Goal: Task Accomplishment & Management: Manage account settings

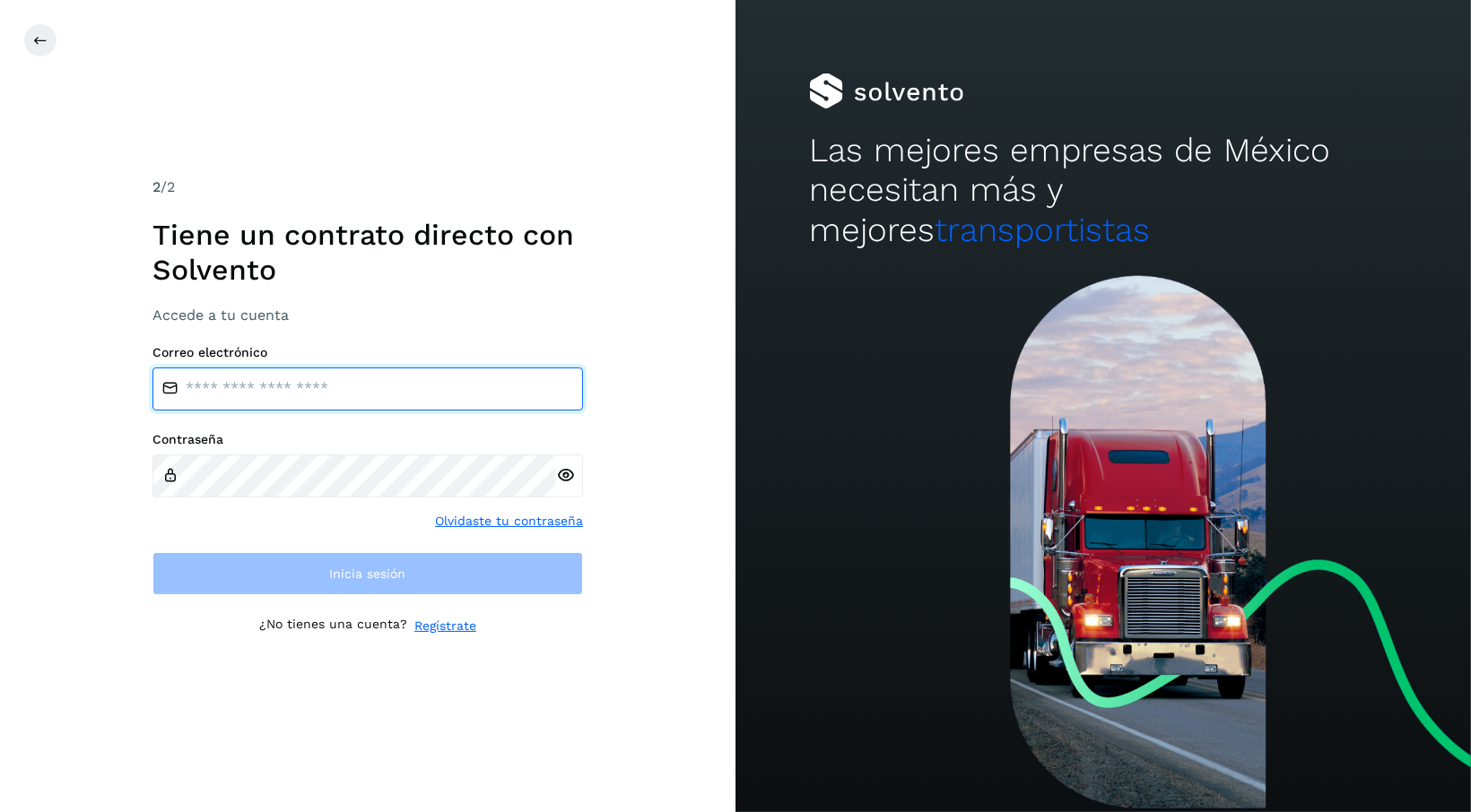
click at [437, 391] on input "email" at bounding box center [368, 388] width 430 height 43
type input "**********"
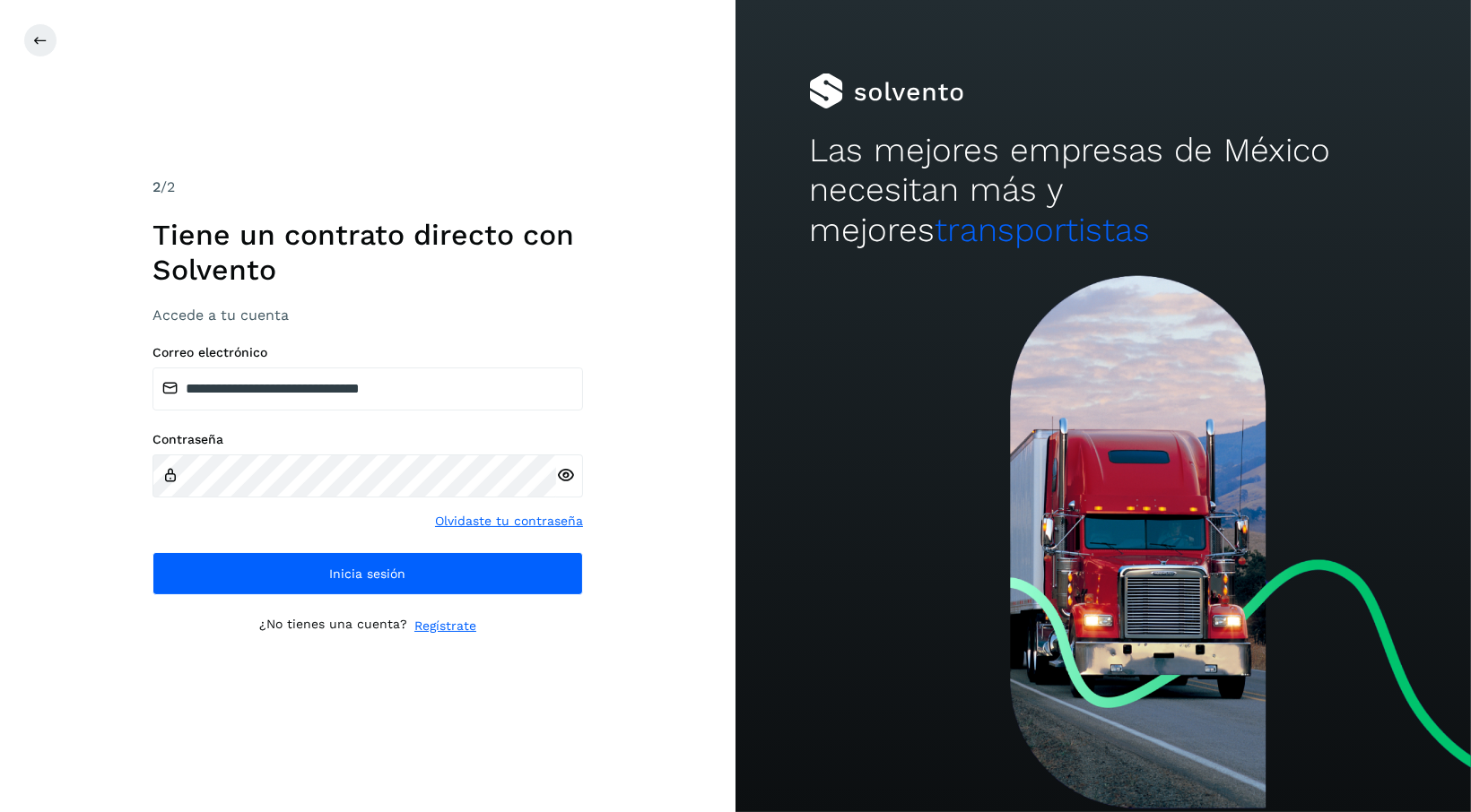
click at [574, 486] on div at bounding box center [569, 476] width 27 height 43
click at [564, 480] on icon at bounding box center [565, 476] width 19 height 19
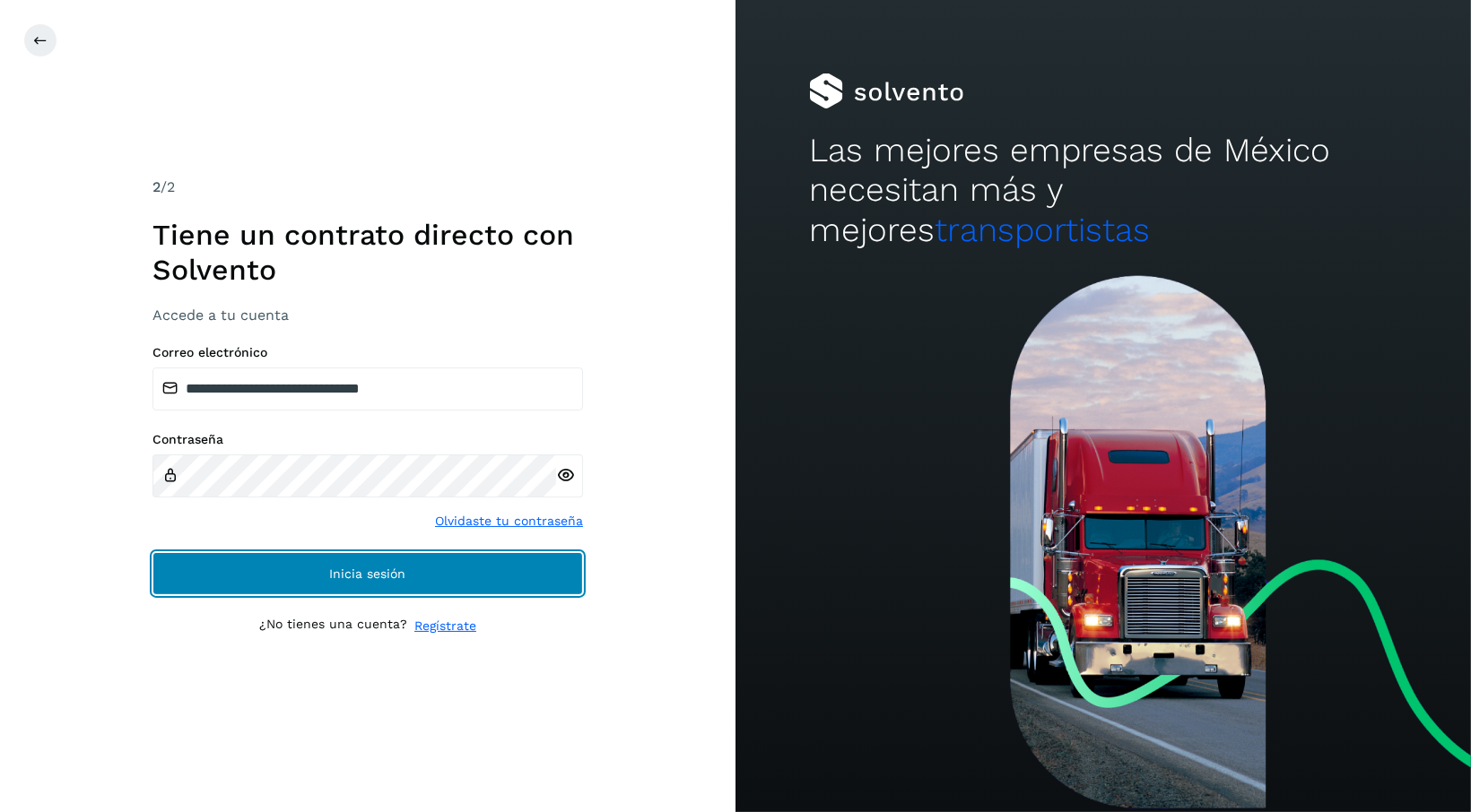
click at [425, 568] on button "Inicia sesión" at bounding box center [368, 573] width 430 height 43
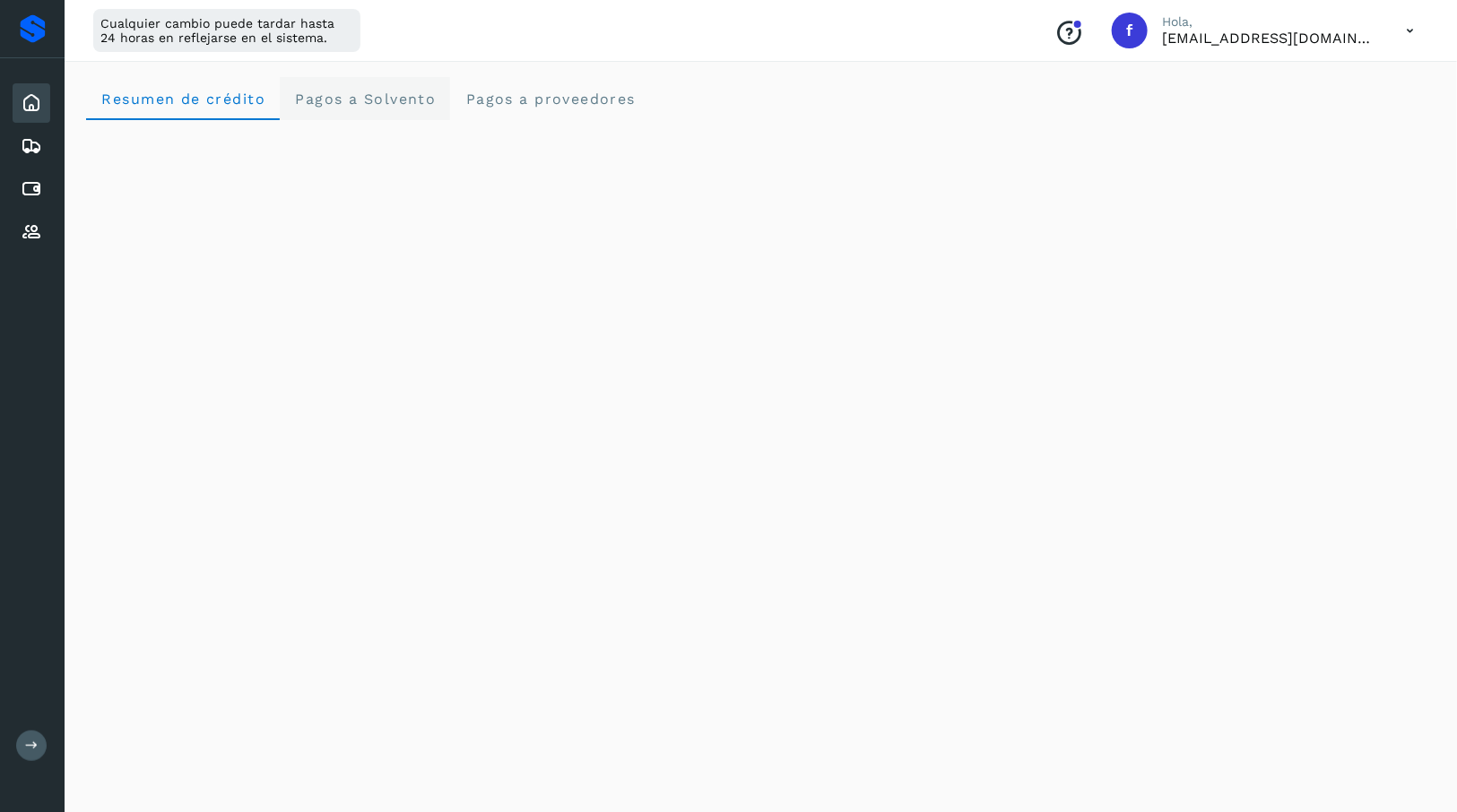
click at [364, 98] on span "Pagos a Solvento" at bounding box center [365, 99] width 142 height 17
click at [256, 94] on span "Resumen de crédito" at bounding box center [182, 99] width 165 height 17
click at [28, 135] on icon at bounding box center [32, 146] width 22 height 22
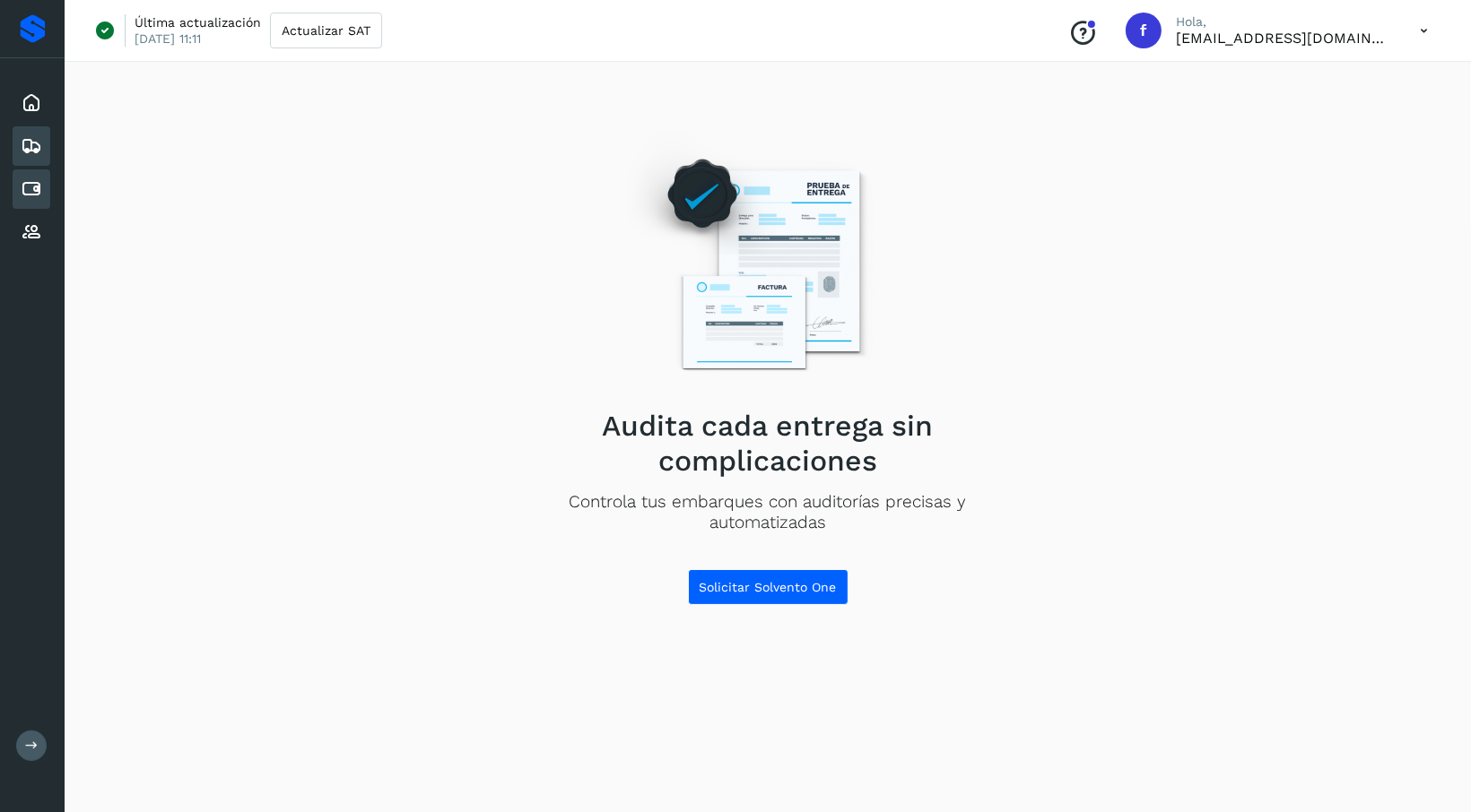
click at [37, 186] on icon at bounding box center [32, 189] width 22 height 22
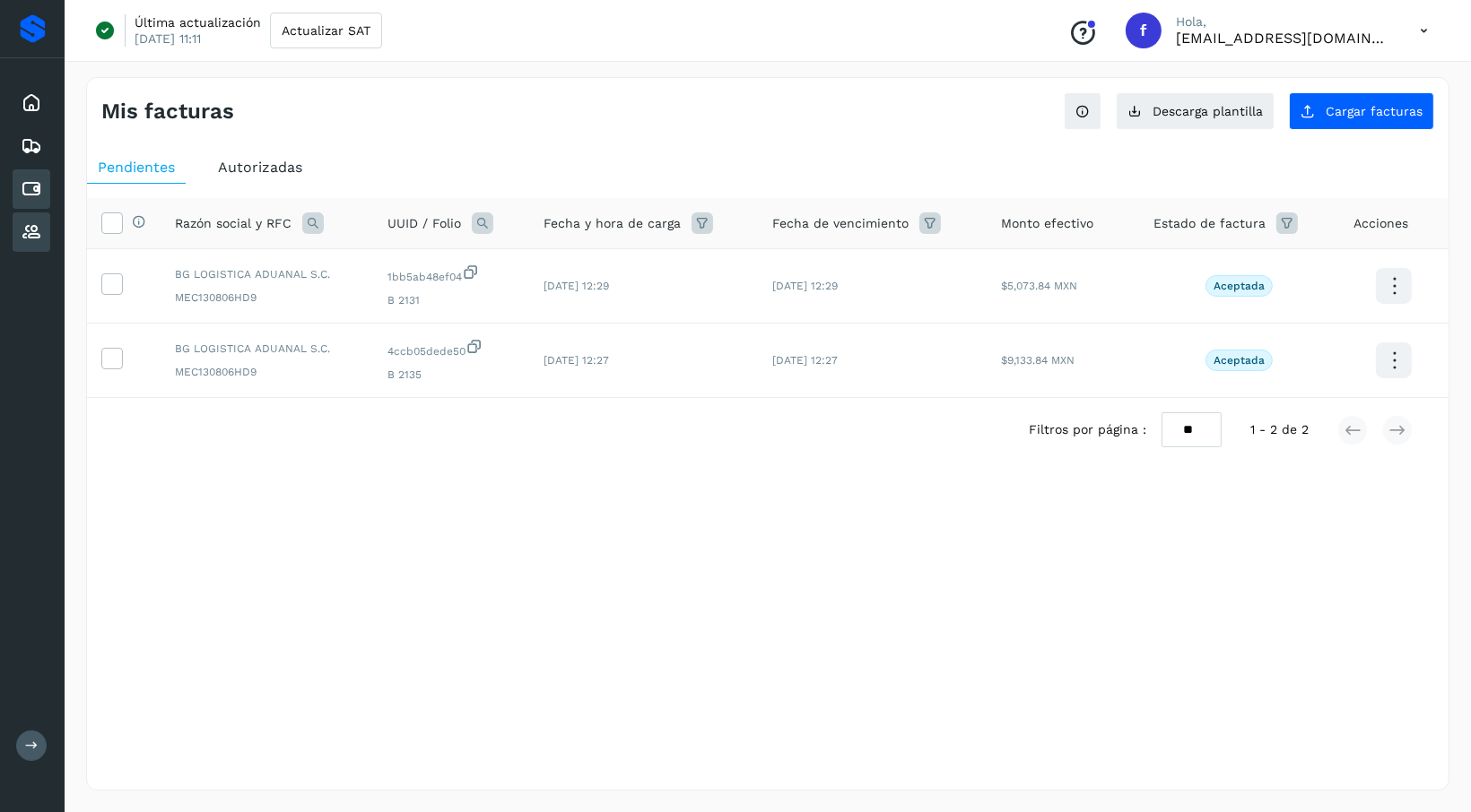
click at [36, 226] on icon at bounding box center [32, 233] width 22 height 22
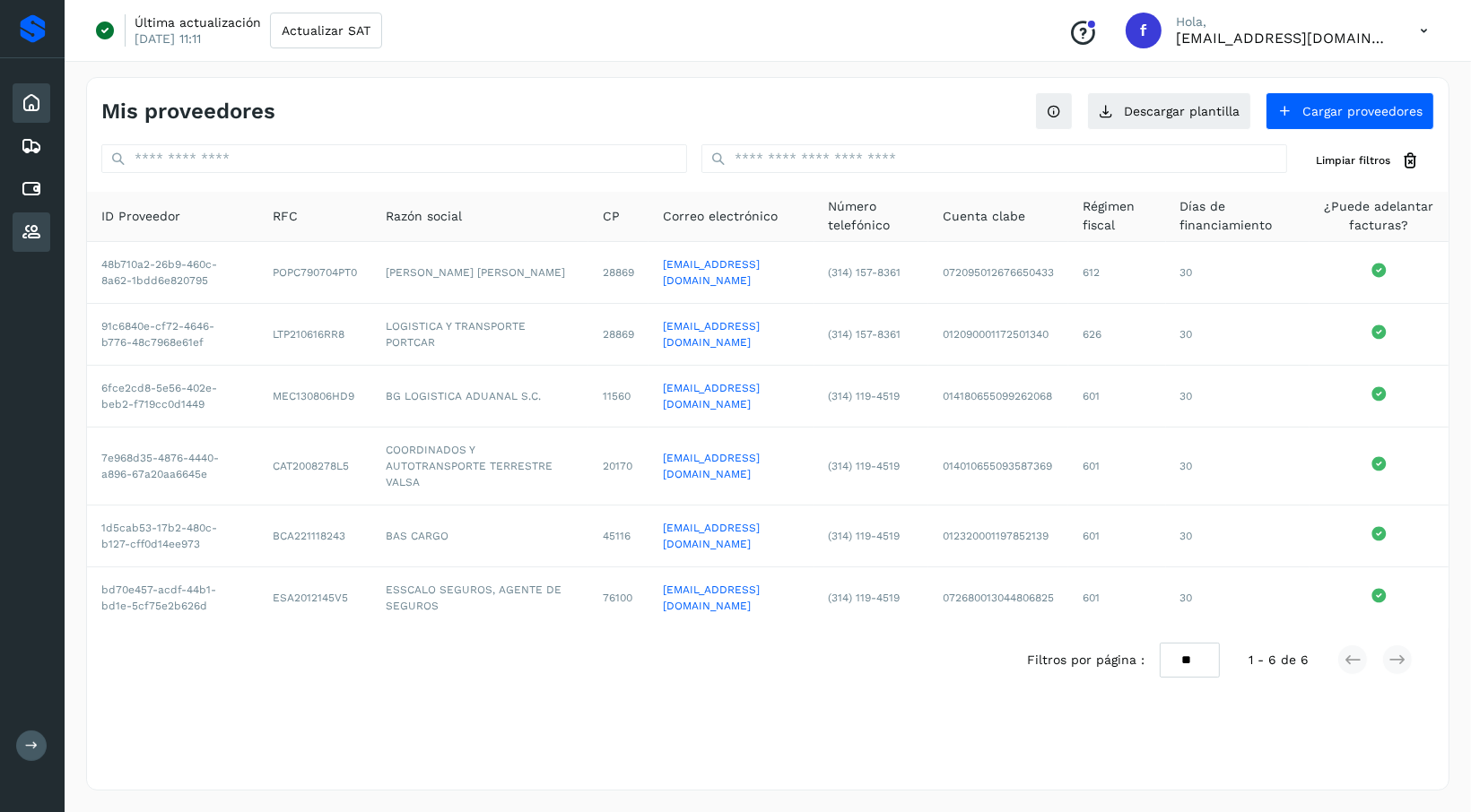
click at [32, 112] on icon at bounding box center [32, 104] width 22 height 22
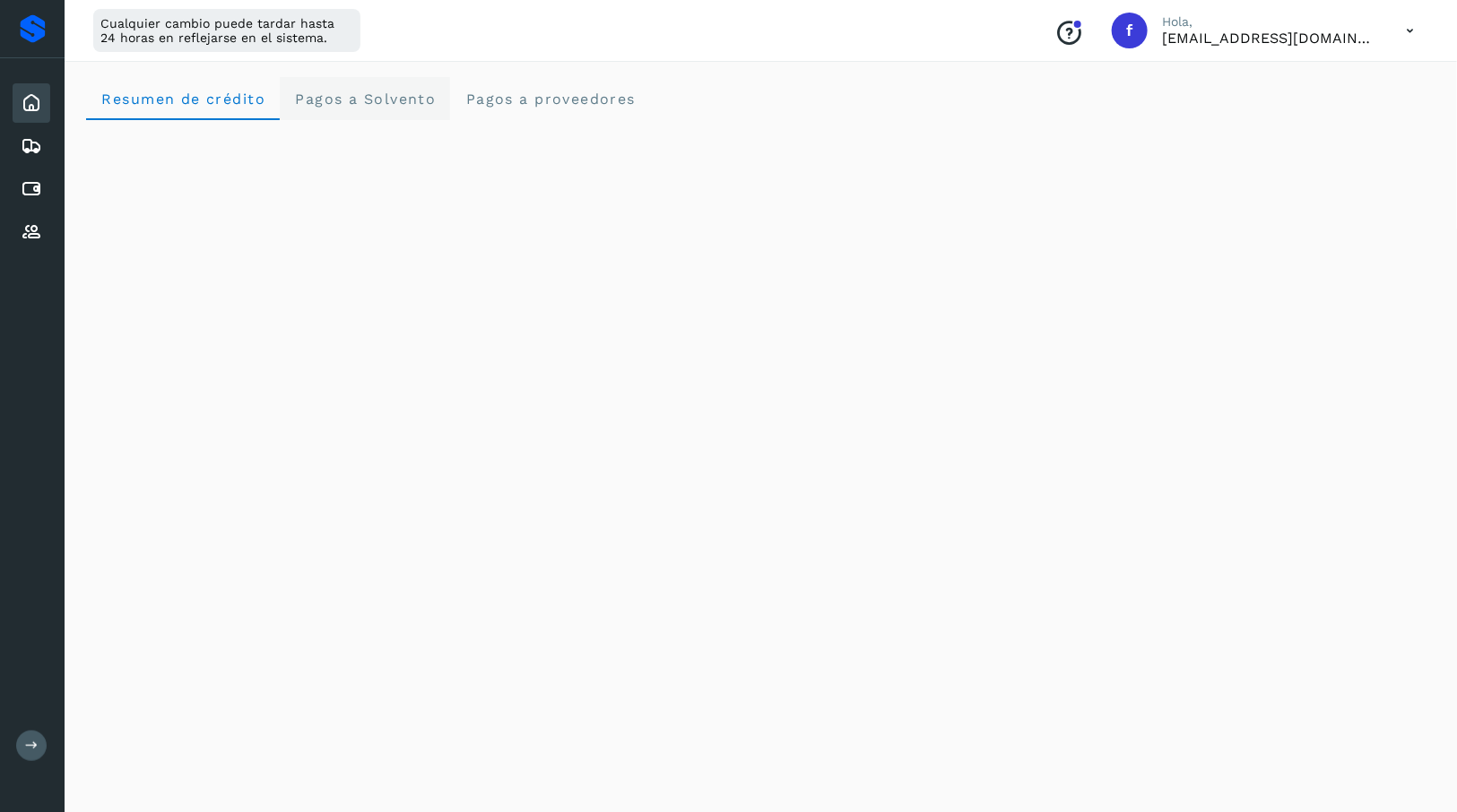
click at [322, 85] on Solvento "Pagos a Solvento" at bounding box center [365, 98] width 170 height 43
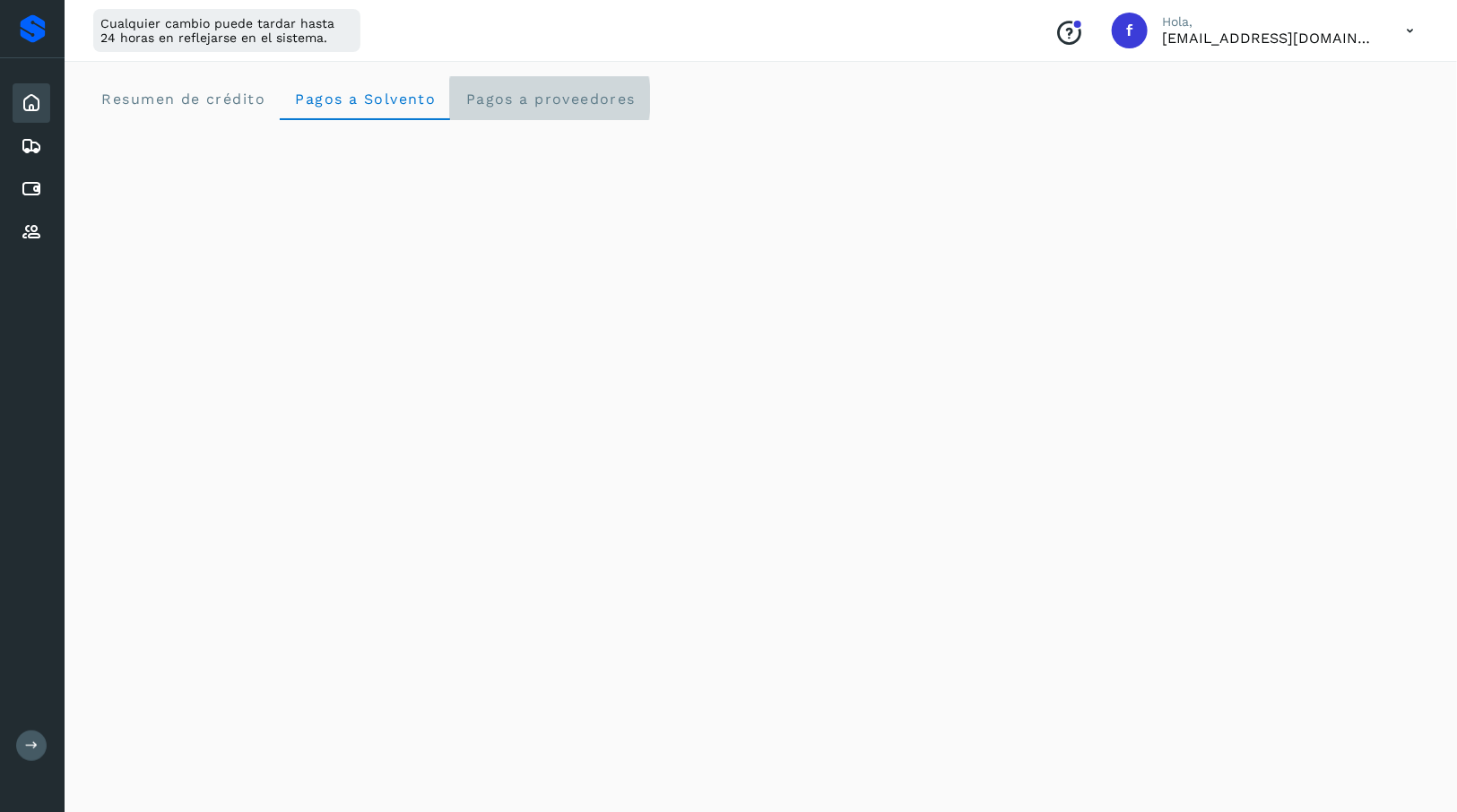
click at [565, 99] on span "Pagos a proveedores" at bounding box center [550, 99] width 171 height 17
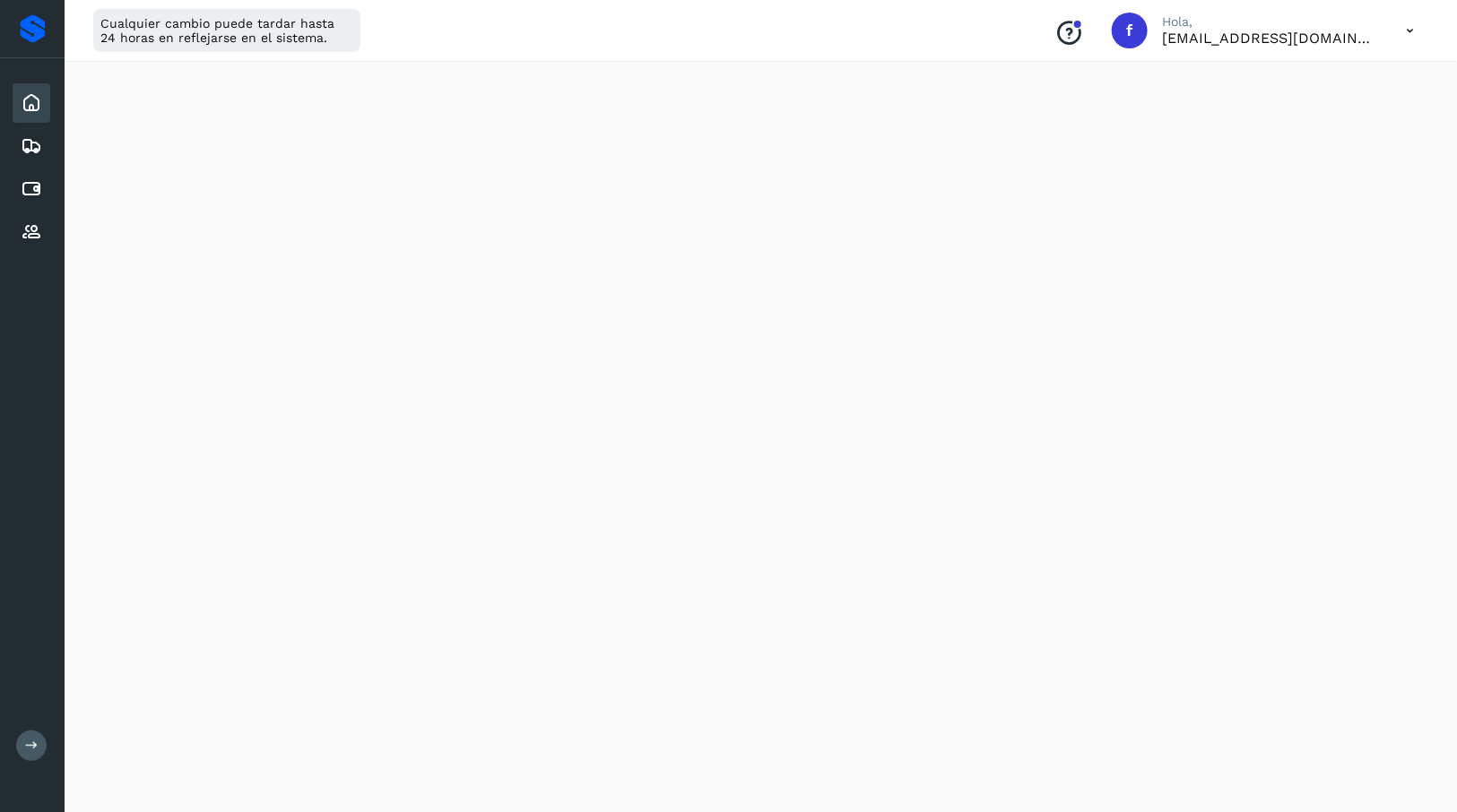
scroll to position [448, 0]
